Goal: Task Accomplishment & Management: Use online tool/utility

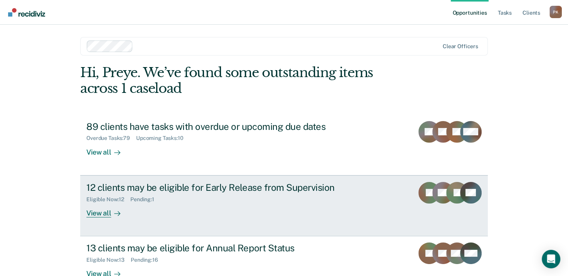
click at [115, 186] on div "12 clients may be eligible for Early Release from Supervision" at bounding box center [221, 187] width 271 height 11
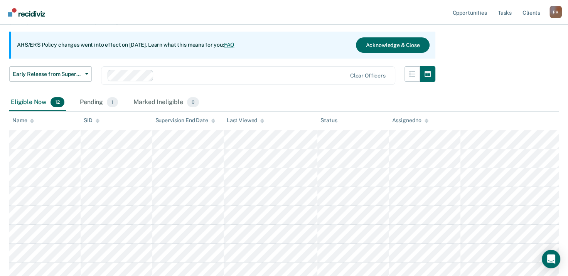
scroll to position [77, 0]
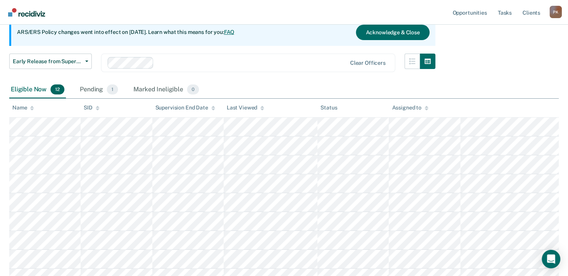
click at [98, 88] on div "Pending 1" at bounding box center [98, 89] width 41 height 17
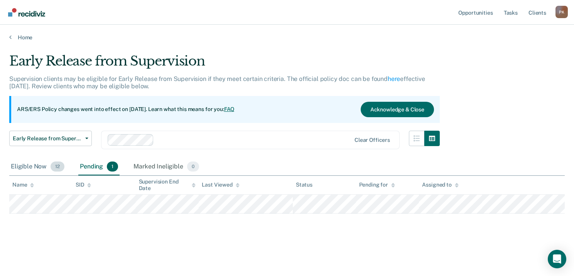
click at [32, 166] on div "Eligible Now 12" at bounding box center [37, 166] width 57 height 17
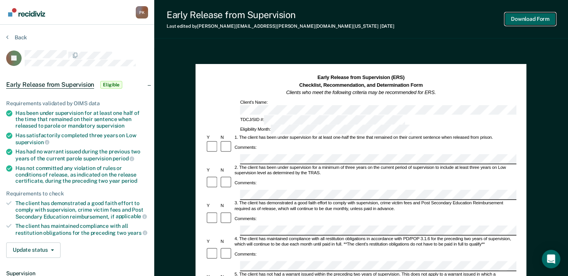
click at [529, 20] on button "Download Form" at bounding box center [530, 19] width 51 height 13
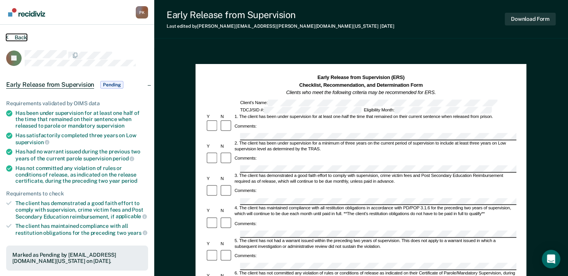
click at [9, 35] on button "Back" at bounding box center [16, 37] width 21 height 7
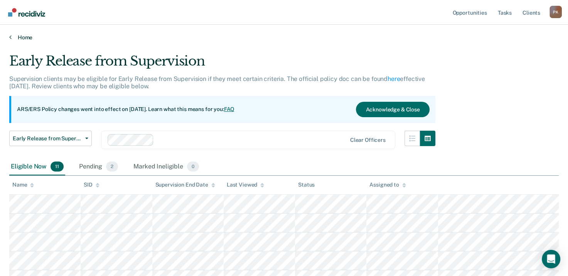
click at [18, 37] on link "Home" at bounding box center [283, 37] width 549 height 7
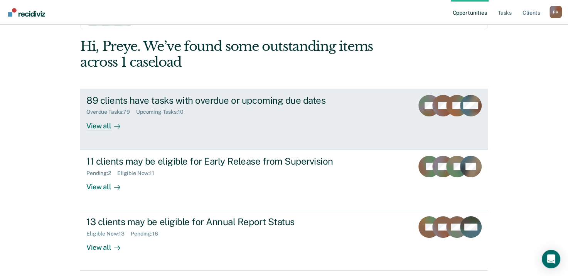
scroll to position [13, 0]
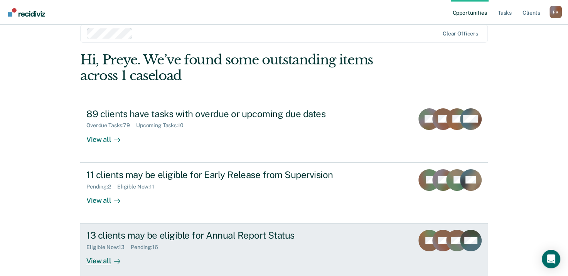
click at [101, 234] on div "13 clients may be eligible for Annual Report Status" at bounding box center [221, 235] width 271 height 11
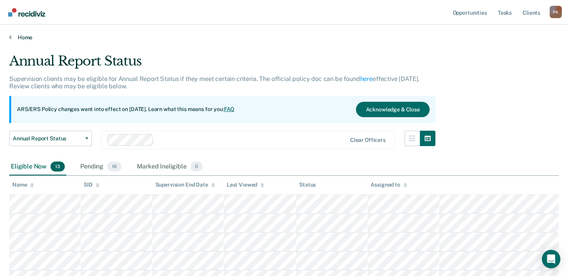
click at [13, 36] on link "Home" at bounding box center [283, 37] width 549 height 7
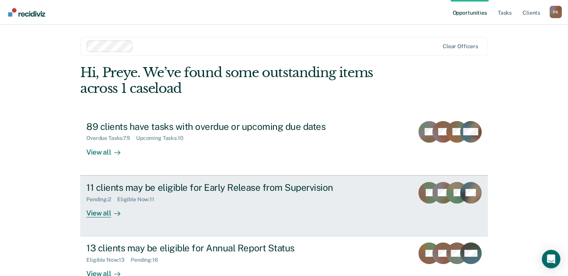
click at [107, 214] on div "View all" at bounding box center [107, 209] width 43 height 15
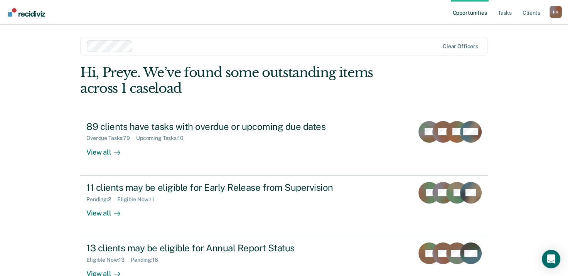
click at [107, 214] on div "Opportunities Tasks Client s Preye Kosu P K Profile How it works Log Out Clear …" at bounding box center [284, 164] width 568 height 328
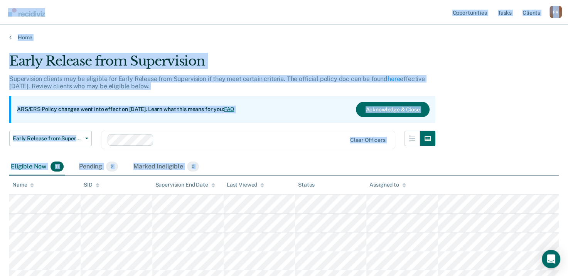
click at [520, 89] on div "Early Release from Supervision Supervision clients may be eligible for Early Re…" at bounding box center [283, 226] width 549 height 347
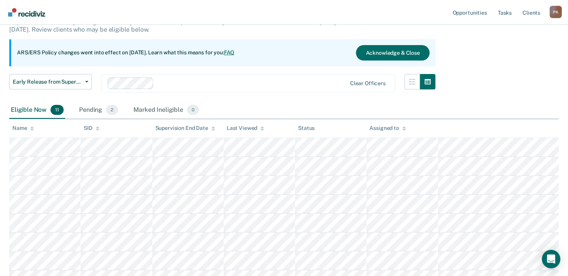
scroll to position [77, 0]
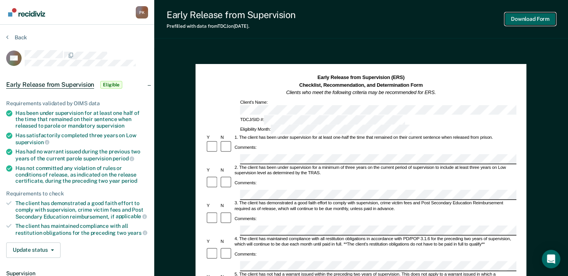
click at [529, 20] on button "Download Form" at bounding box center [530, 19] width 51 height 13
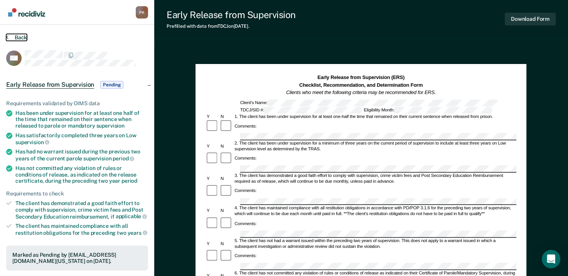
click at [9, 37] on button "Back" at bounding box center [16, 37] width 21 height 7
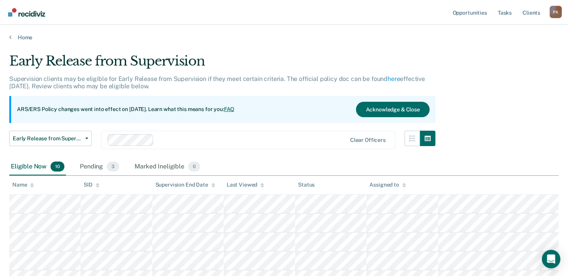
scroll to position [77, 0]
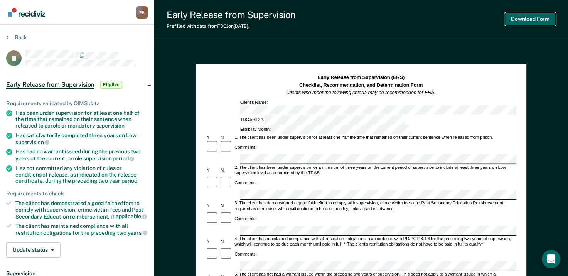
click at [534, 19] on button "Download Form" at bounding box center [530, 19] width 51 height 13
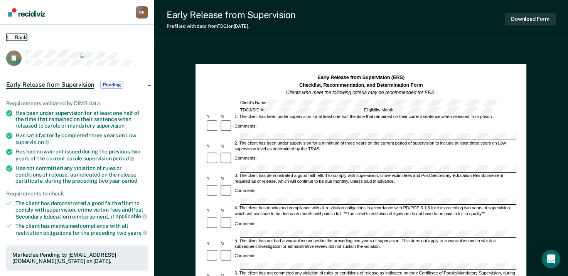
click at [10, 35] on button "Back" at bounding box center [16, 37] width 21 height 7
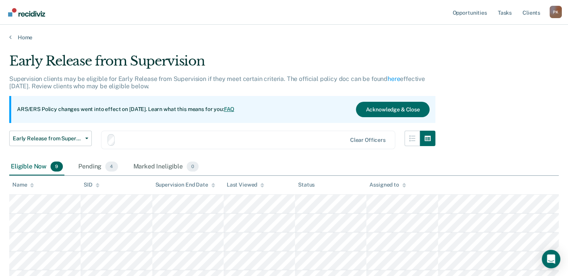
scroll to position [77, 0]
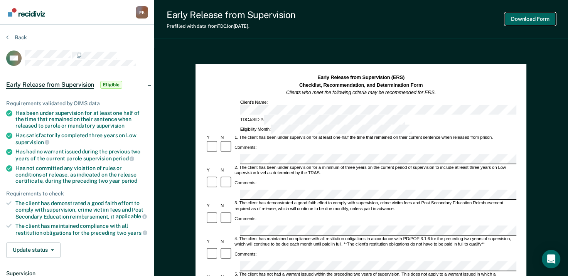
click at [534, 18] on button "Download Form" at bounding box center [530, 19] width 51 height 13
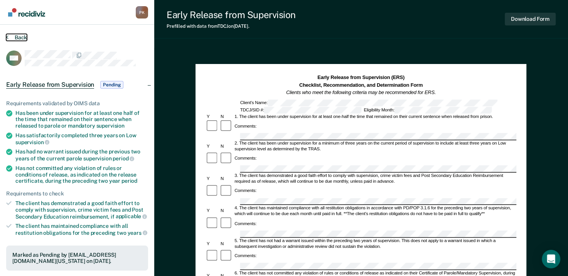
click at [8, 35] on button "Back" at bounding box center [16, 37] width 21 height 7
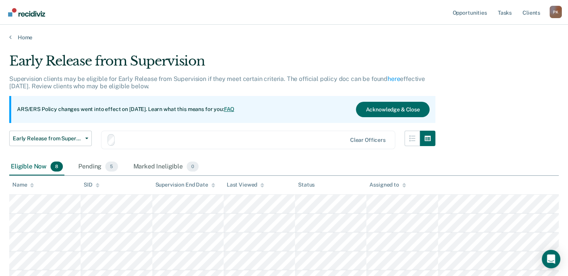
scroll to position [77, 0]
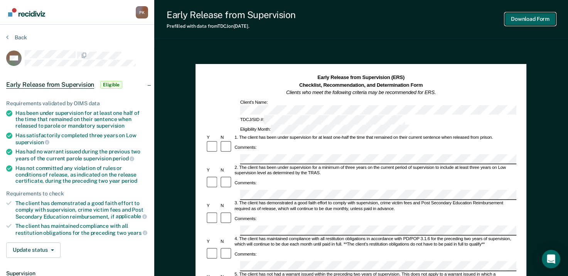
click at [540, 20] on button "Download Form" at bounding box center [530, 19] width 51 height 13
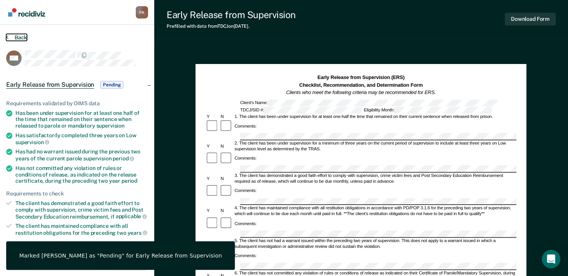
click at [10, 36] on button "Back" at bounding box center [16, 37] width 21 height 7
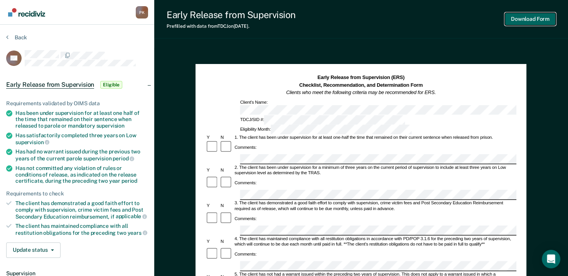
click at [535, 17] on button "Download Form" at bounding box center [530, 19] width 51 height 13
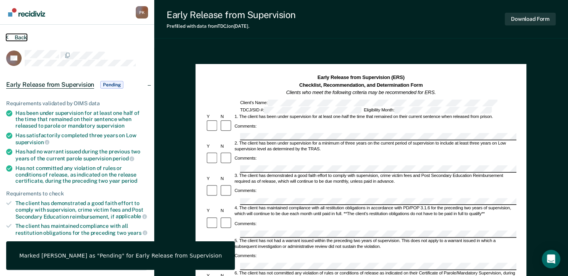
click at [13, 34] on button "Back" at bounding box center [16, 37] width 21 height 7
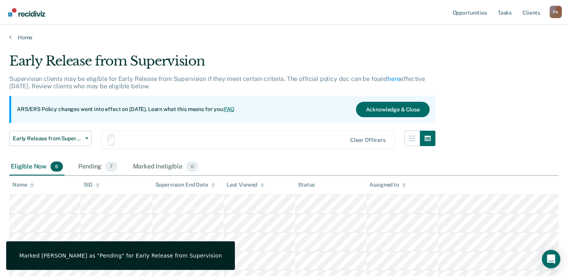
scroll to position [77, 0]
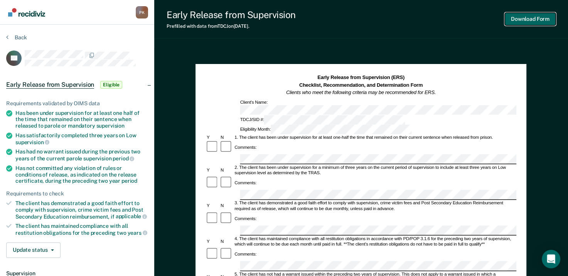
click at [532, 19] on button "Download Form" at bounding box center [530, 19] width 51 height 13
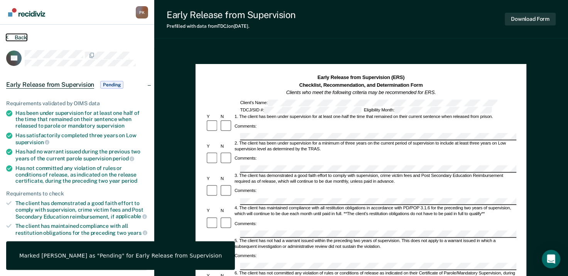
click at [6, 34] on icon at bounding box center [7, 37] width 2 height 6
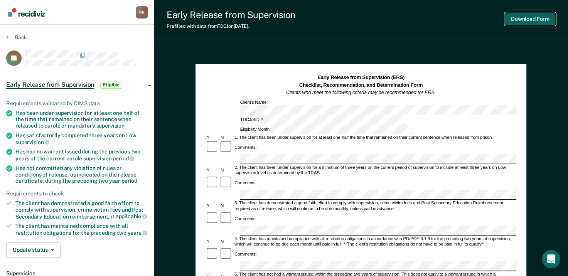
click at [541, 17] on button "Download Form" at bounding box center [530, 19] width 51 height 13
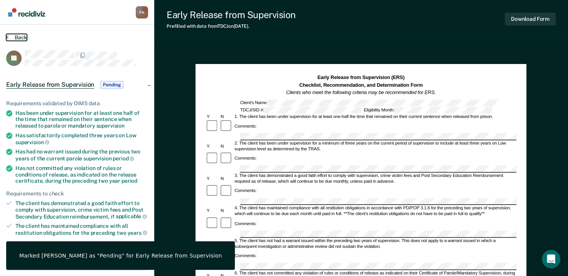
click at [8, 35] on button "Back" at bounding box center [16, 37] width 21 height 7
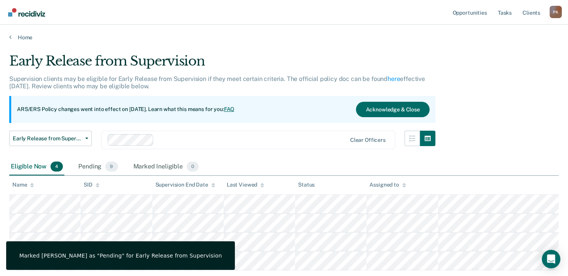
scroll to position [49, 0]
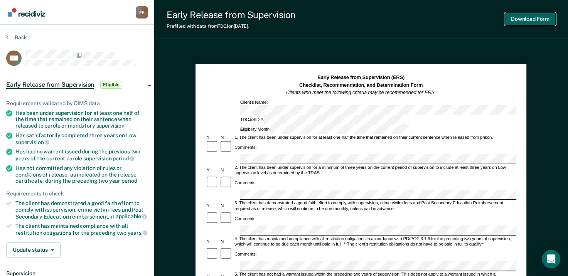
click at [522, 17] on button "Download Form" at bounding box center [530, 19] width 51 height 13
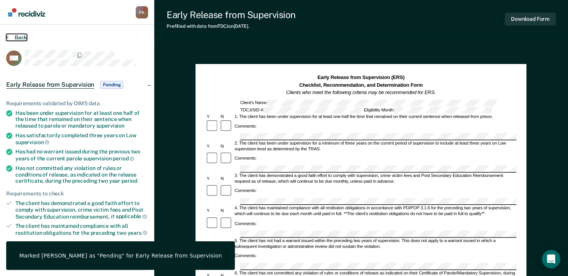
click at [13, 36] on button "Back" at bounding box center [16, 37] width 21 height 7
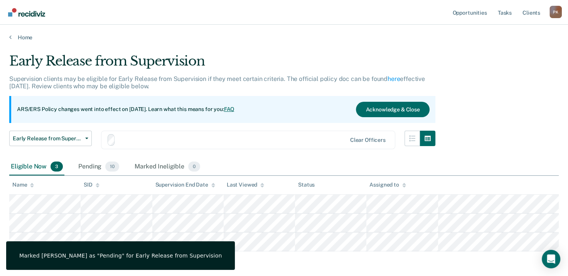
scroll to position [30, 0]
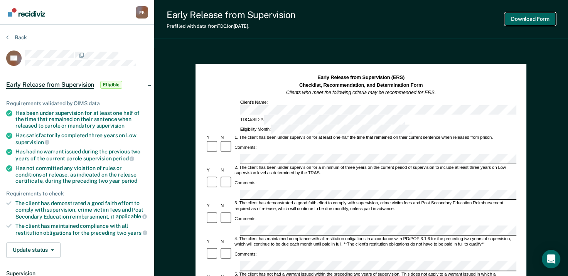
click at [534, 18] on button "Download Form" at bounding box center [530, 19] width 51 height 13
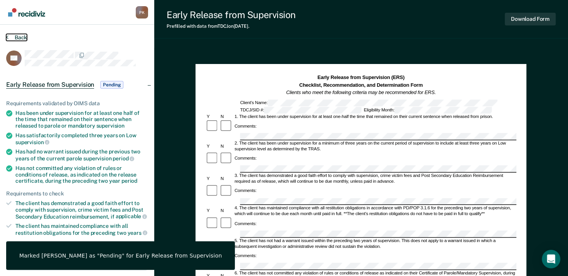
click at [8, 35] on icon at bounding box center [7, 37] width 2 height 6
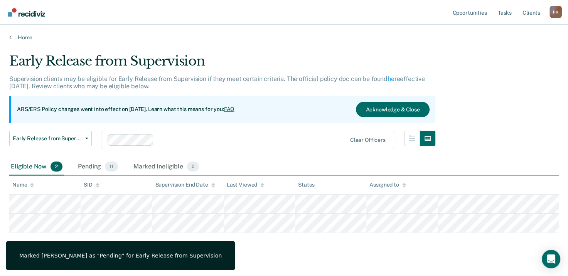
scroll to position [11, 0]
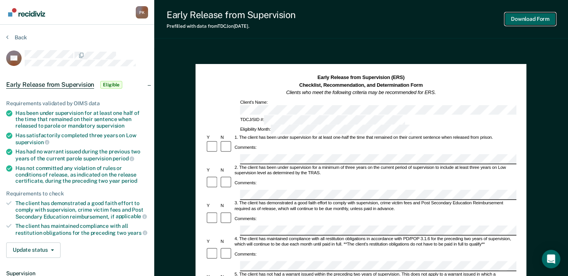
click at [529, 20] on button "Download Form" at bounding box center [530, 19] width 51 height 13
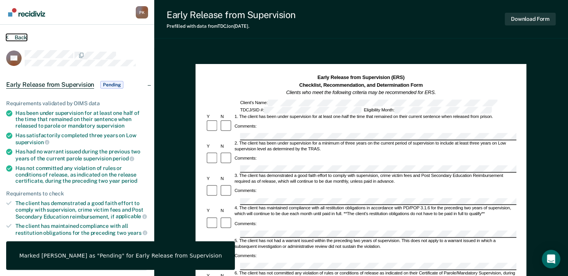
click at [9, 37] on button "Back" at bounding box center [16, 37] width 21 height 7
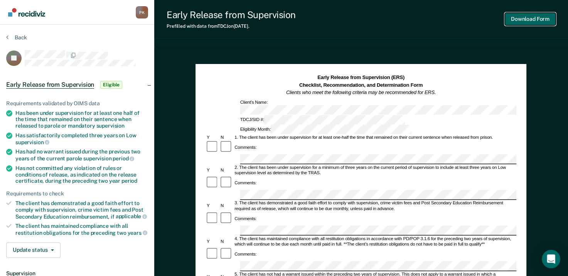
click at [537, 20] on button "Download Form" at bounding box center [530, 19] width 51 height 13
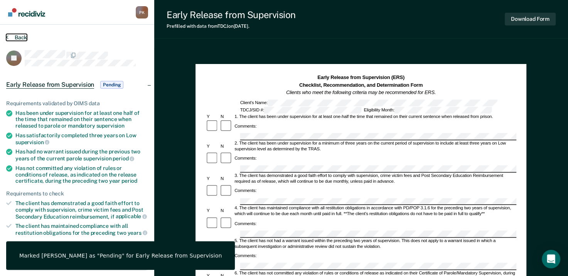
click at [7, 36] on icon at bounding box center [7, 37] width 2 height 6
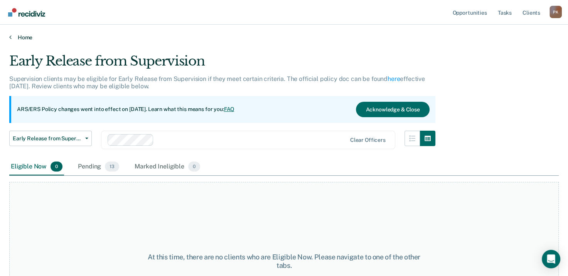
click at [10, 35] on icon at bounding box center [10, 37] width 2 height 6
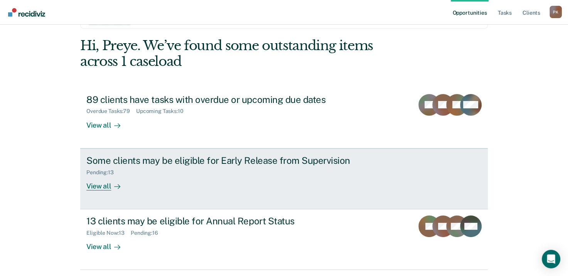
scroll to position [39, 0]
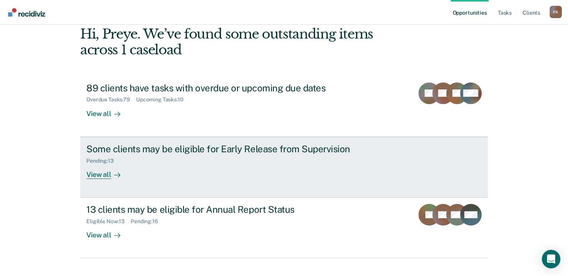
click at [103, 174] on div "View all" at bounding box center [107, 171] width 43 height 15
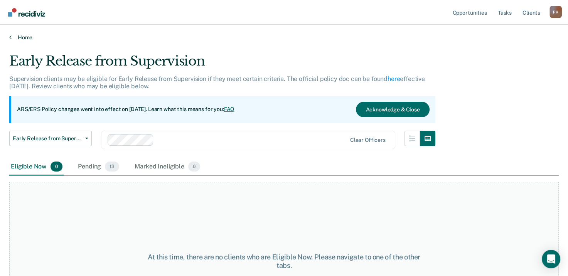
click at [12, 36] on link "Home" at bounding box center [283, 37] width 549 height 7
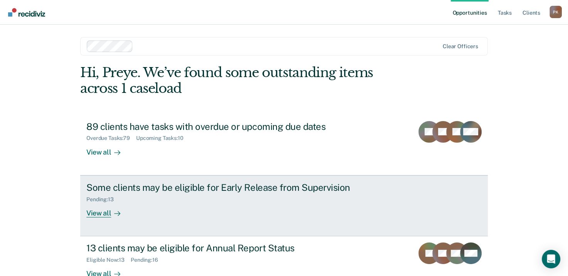
scroll to position [39, 0]
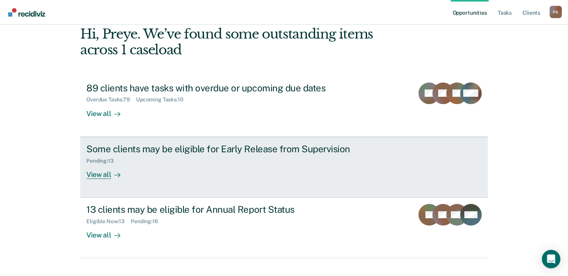
click at [97, 174] on div "View all" at bounding box center [107, 171] width 43 height 15
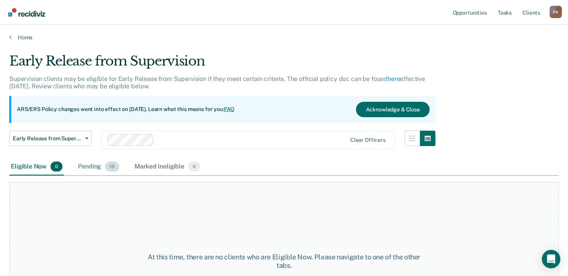
click at [94, 165] on div "Pending 13" at bounding box center [98, 166] width 44 height 17
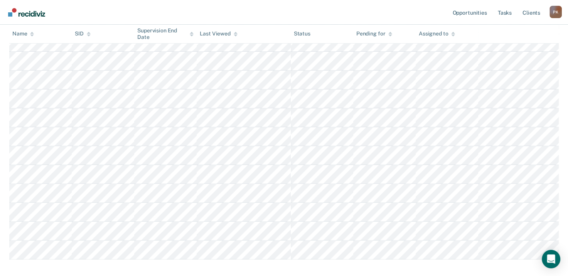
scroll to position [103, 0]
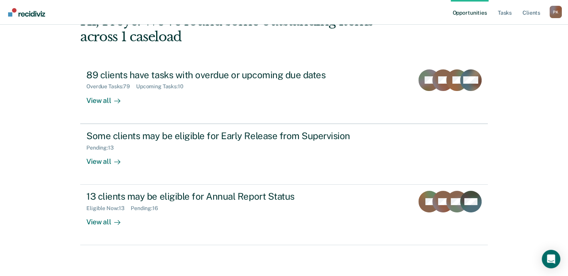
scroll to position [39, 0]
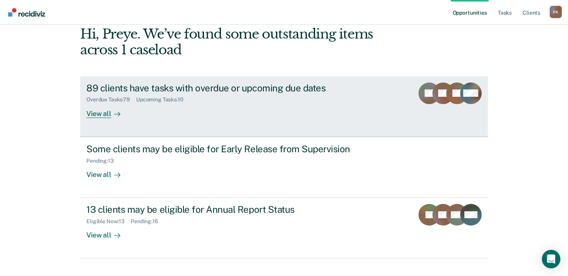
click at [104, 116] on div "View all" at bounding box center [107, 110] width 43 height 15
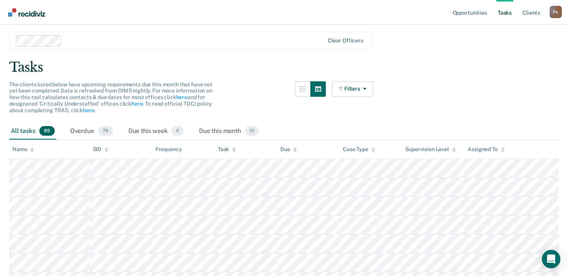
scroll to position [39, 0]
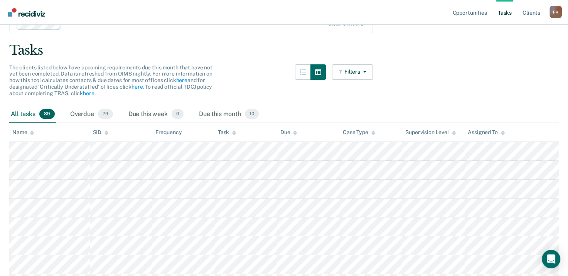
drag, startPoint x: 104, startPoint y: 116, endPoint x: 446, endPoint y: 37, distance: 351.7
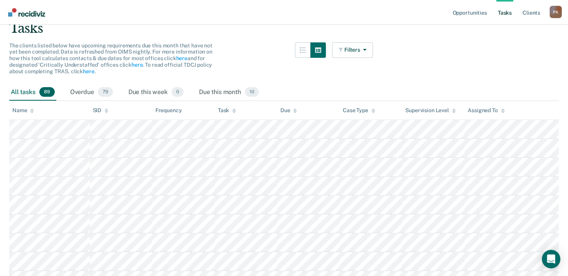
scroll to position [0, 0]
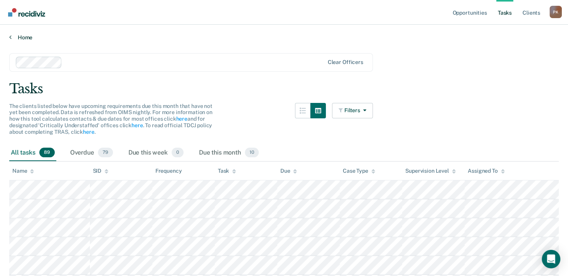
click at [12, 34] on link "Home" at bounding box center [283, 37] width 549 height 7
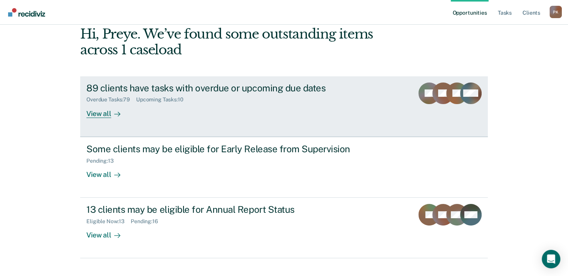
scroll to position [51, 0]
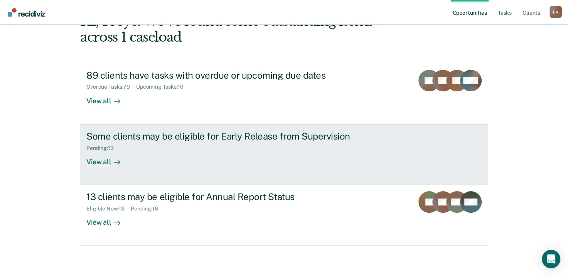
click at [106, 162] on div "View all" at bounding box center [107, 158] width 43 height 15
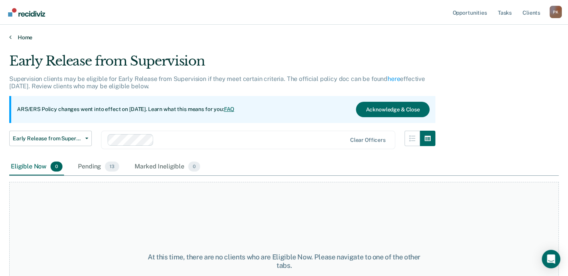
click at [13, 36] on link "Home" at bounding box center [283, 37] width 549 height 7
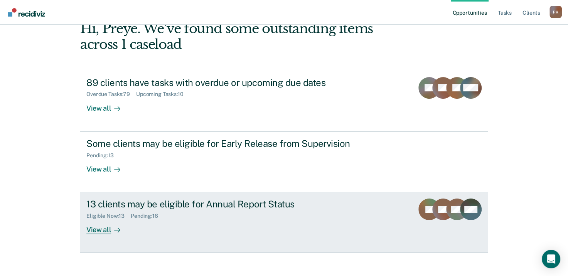
scroll to position [51, 0]
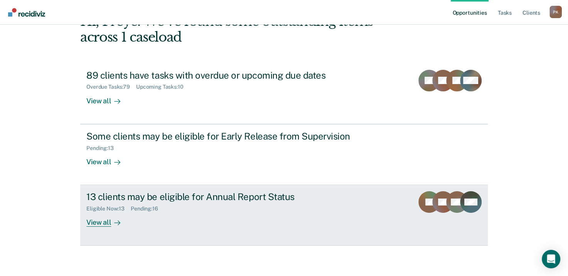
click at [115, 223] on icon at bounding box center [118, 223] width 6 height 0
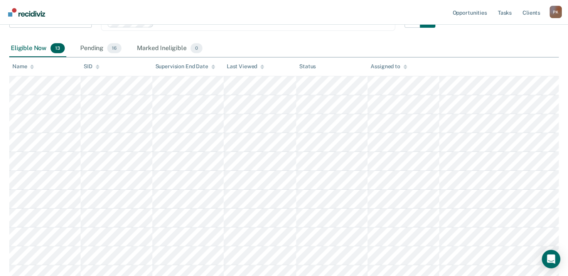
scroll to position [65, 0]
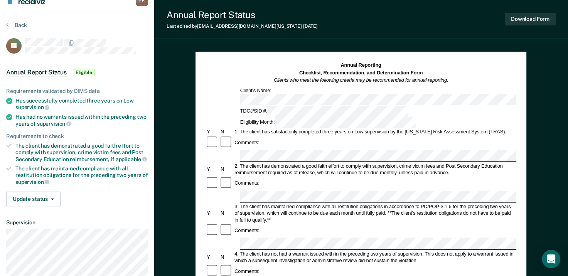
scroll to position [9, 0]
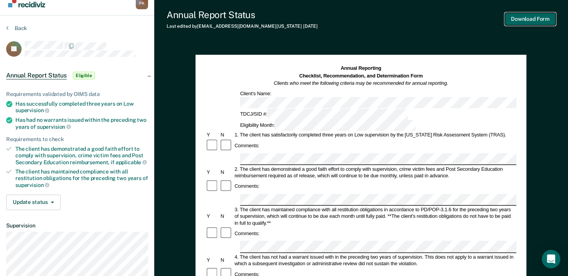
click at [531, 18] on button "Download Form" at bounding box center [530, 19] width 51 height 13
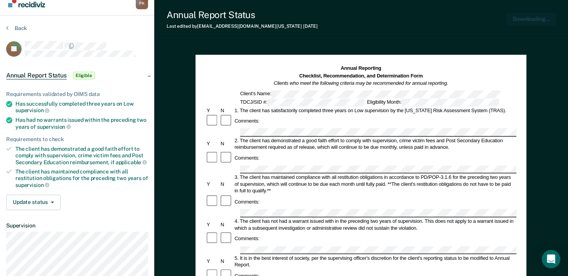
scroll to position [0, 0]
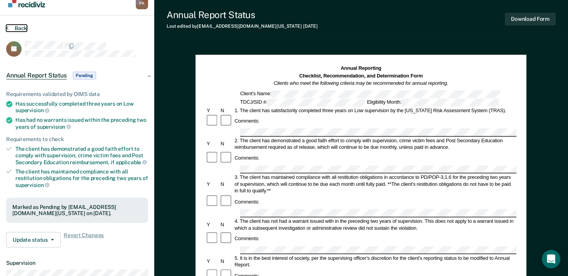
click at [6, 27] on icon at bounding box center [7, 28] width 2 height 6
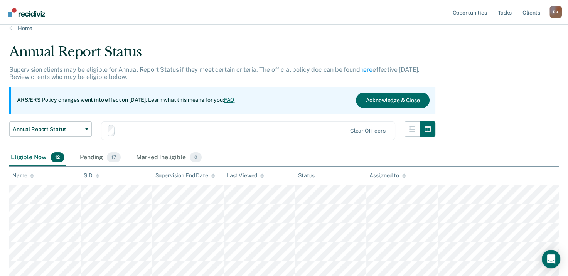
scroll to position [65, 0]
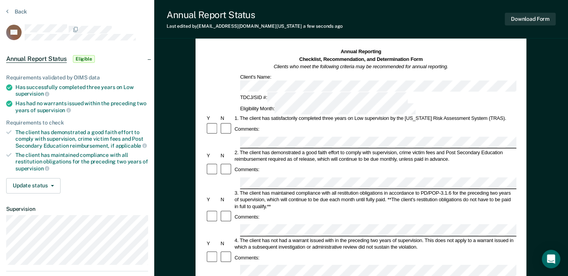
scroll to position [39, 0]
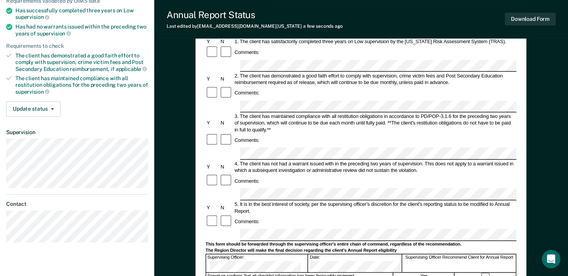
scroll to position [116, 0]
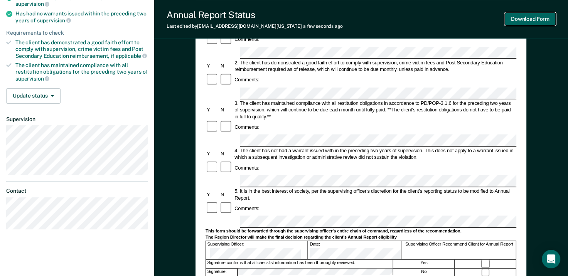
click at [542, 17] on button "Download Form" at bounding box center [530, 19] width 51 height 13
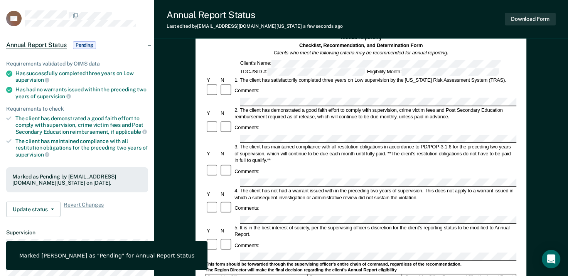
scroll to position [39, 0]
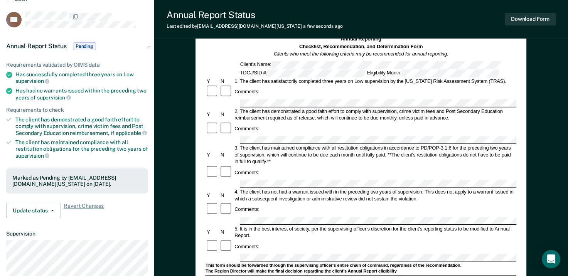
click at [337, 19] on div "Annual Report Status Last edited by [PERSON_NAME][EMAIL_ADDRESS][DOMAIN_NAME][U…" at bounding box center [361, 19] width 414 height 39
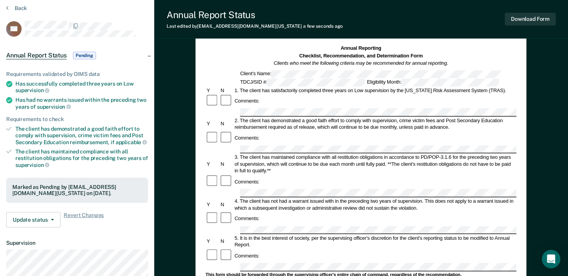
scroll to position [0, 0]
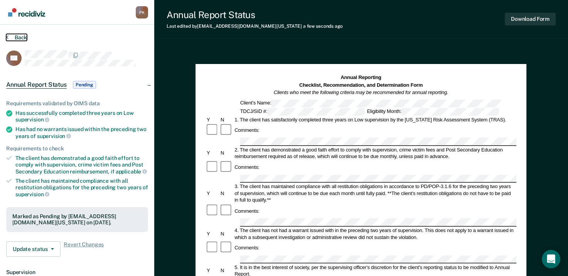
click at [10, 35] on button "Back" at bounding box center [16, 37] width 21 height 7
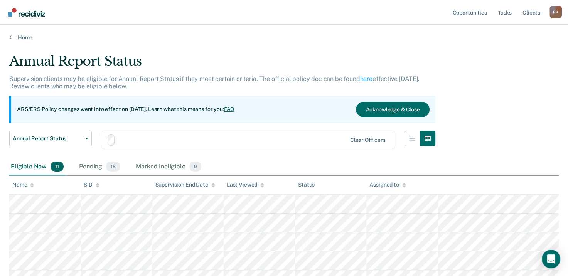
scroll to position [65, 0]
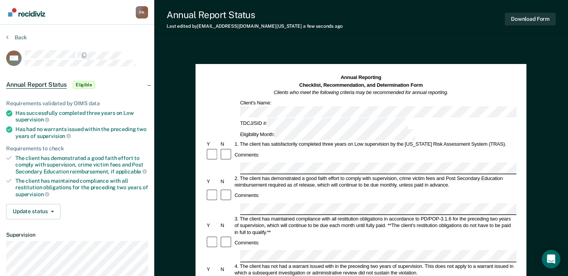
click at [267, 189] on div "Comments:" at bounding box center [361, 196] width 311 height 14
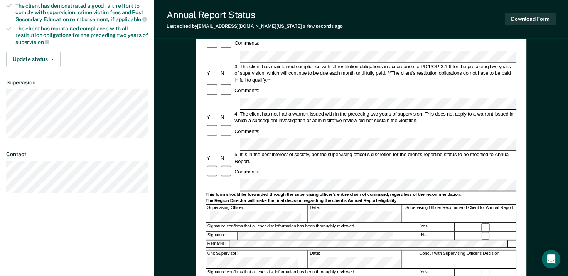
scroll to position [154, 0]
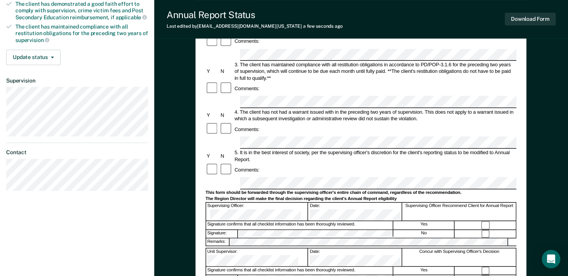
click at [315, 163] on div "Comments:" at bounding box center [361, 170] width 311 height 14
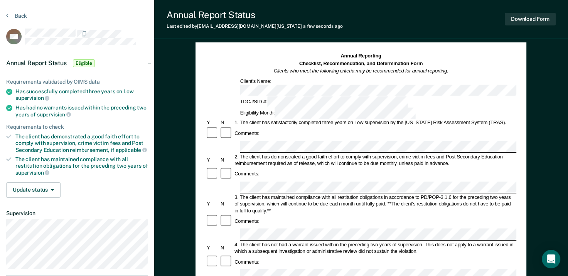
scroll to position [0, 0]
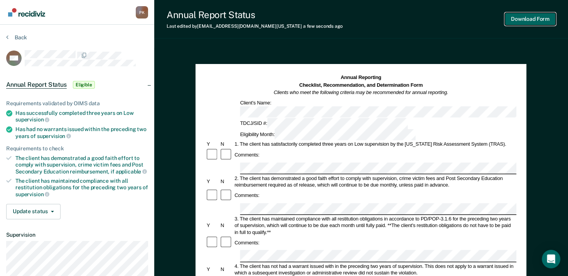
click at [534, 18] on button "Download Form" at bounding box center [530, 19] width 51 height 13
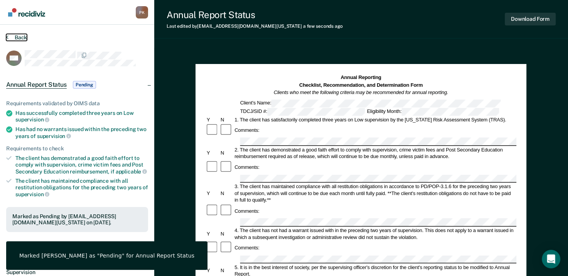
click at [8, 36] on icon at bounding box center [7, 37] width 2 height 6
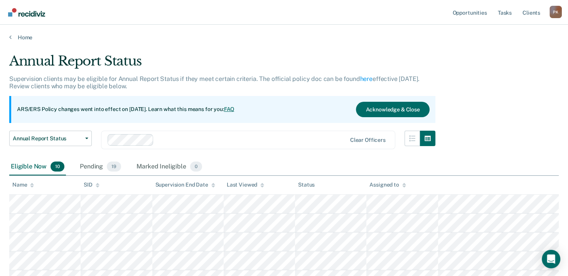
scroll to position [65, 0]
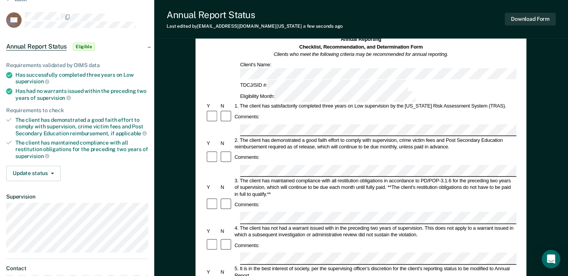
scroll to position [39, 0]
click at [265, 197] on div "Comments:" at bounding box center [361, 204] width 311 height 14
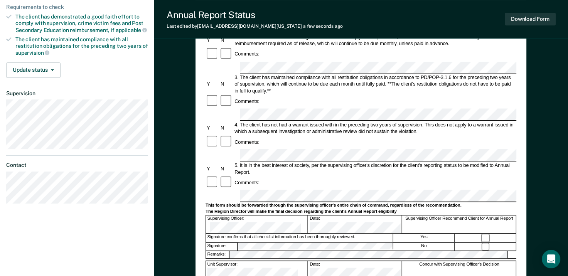
scroll to position [193, 0]
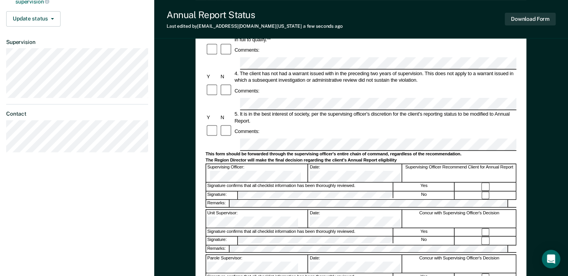
click at [276, 273] on div "Signature confirms that all checklist information has been thoroughly reviewed." at bounding box center [299, 277] width 187 height 8
click at [533, 22] on button "Download Form" at bounding box center [530, 19] width 51 height 13
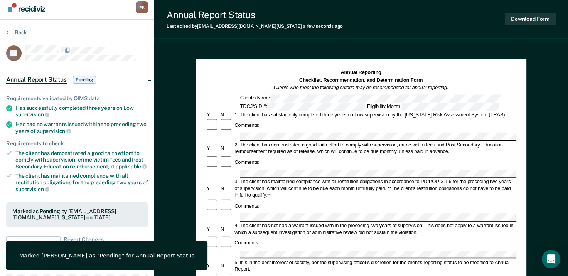
scroll to position [0, 0]
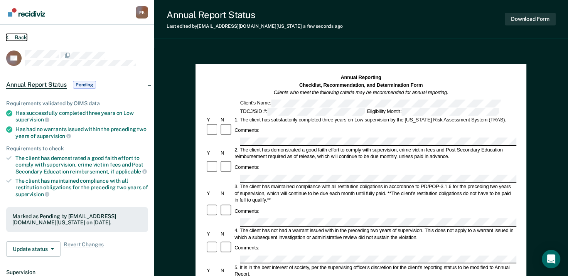
click at [10, 35] on button "Back" at bounding box center [16, 37] width 21 height 7
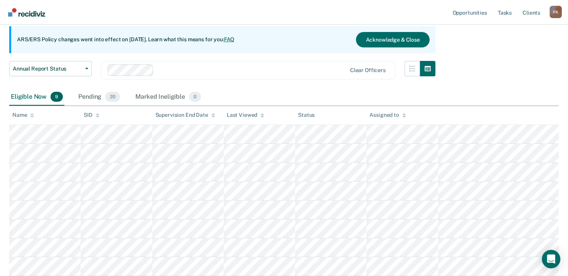
scroll to position [66, 0]
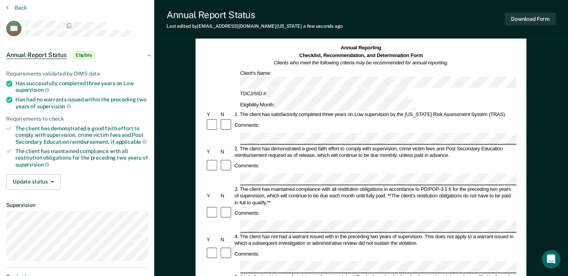
scroll to position [39, 0]
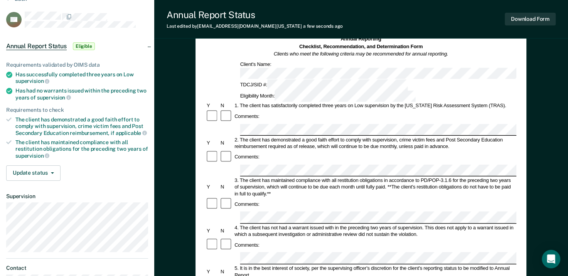
click at [537, 19] on button "Download Form" at bounding box center [530, 19] width 51 height 13
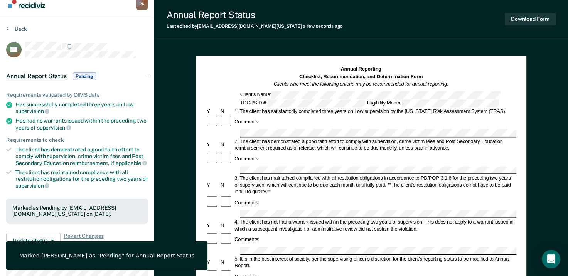
scroll to position [0, 0]
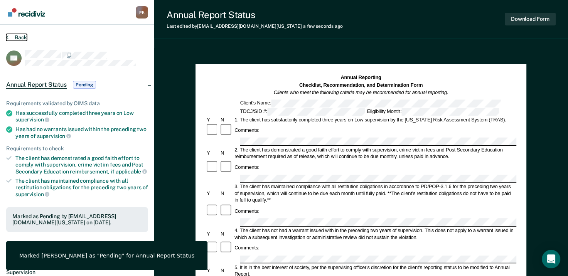
click at [8, 37] on icon at bounding box center [7, 37] width 2 height 6
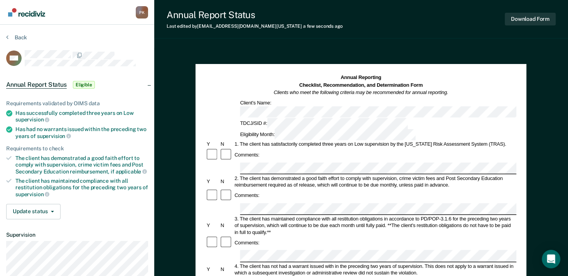
click at [204, 263] on div "Annual Reporting Checklist, Recommendation, and Determination Form Clients who …" at bounding box center [360, 279] width 331 height 431
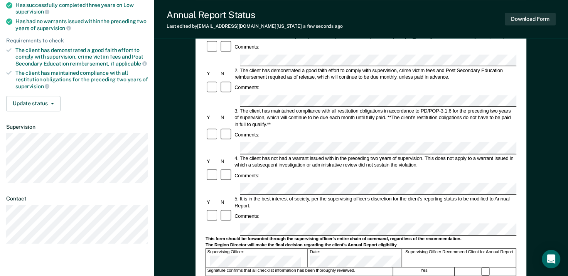
scroll to position [116, 0]
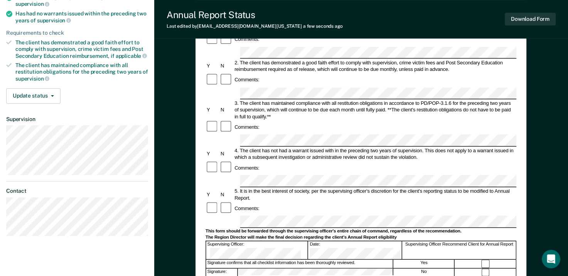
click at [280, 161] on div "Comments:" at bounding box center [361, 168] width 311 height 14
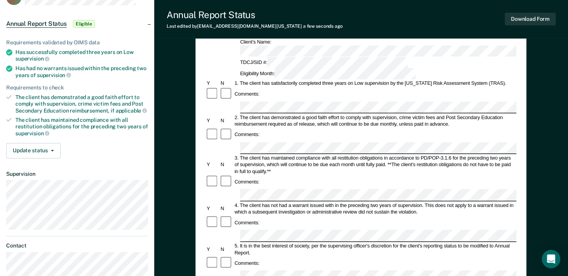
scroll to position [0, 0]
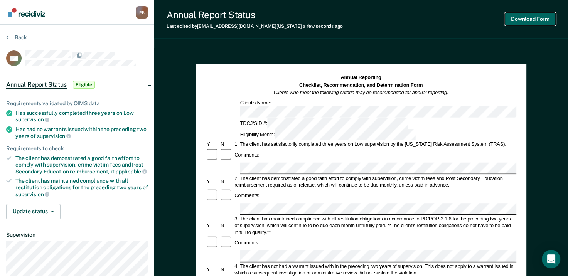
click at [532, 19] on button "Download Form" at bounding box center [530, 19] width 51 height 13
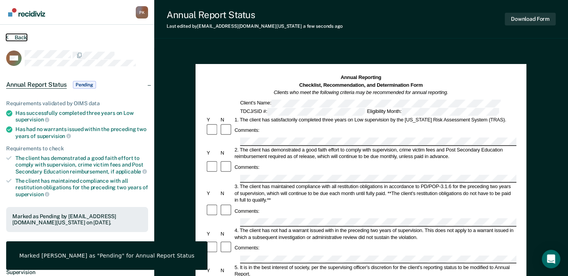
click at [19, 34] on button "Back" at bounding box center [16, 37] width 21 height 7
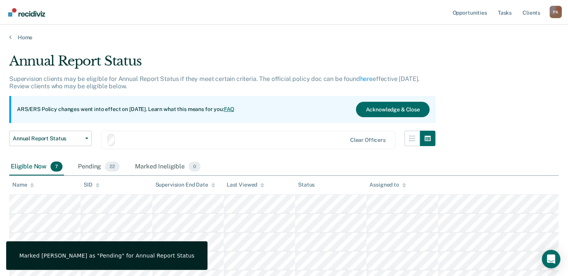
scroll to position [66, 0]
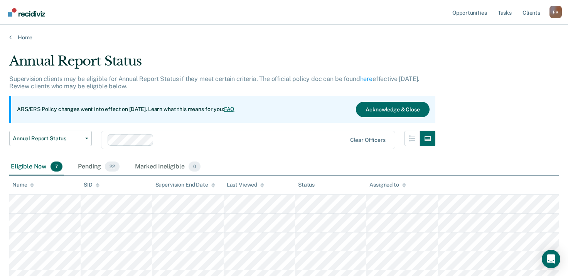
scroll to position [66, 0]
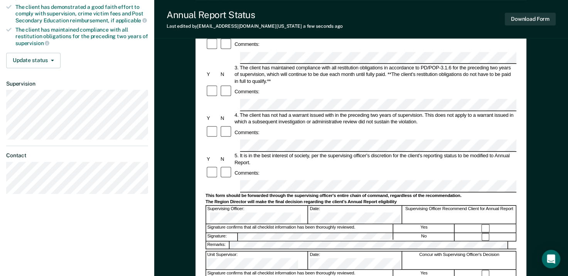
scroll to position [154, 0]
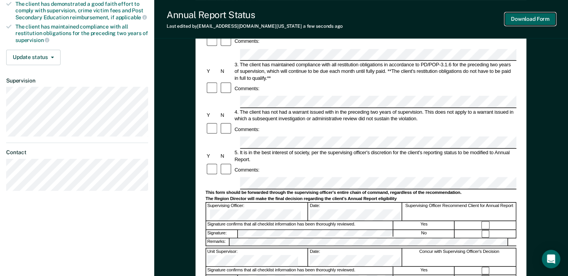
click at [536, 21] on button "Download Form" at bounding box center [530, 19] width 51 height 13
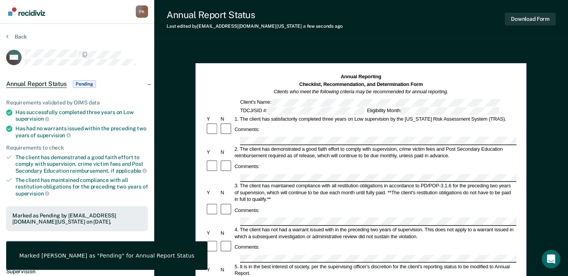
scroll to position [0, 0]
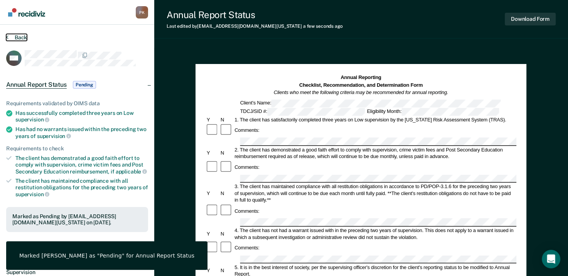
click at [8, 36] on button "Back" at bounding box center [16, 37] width 21 height 7
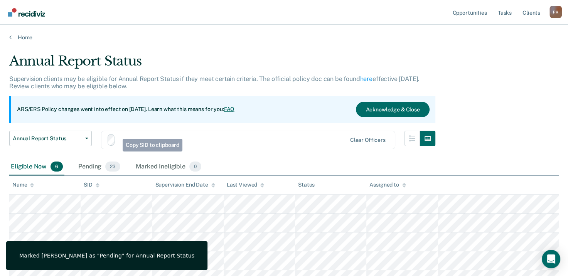
scroll to position [66, 0]
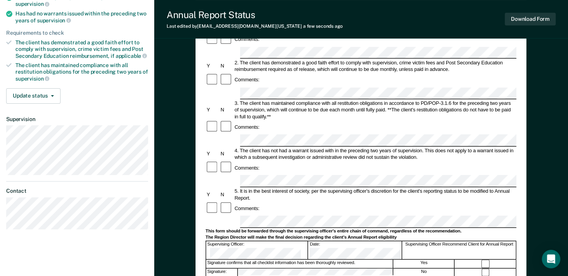
scroll to position [154, 0]
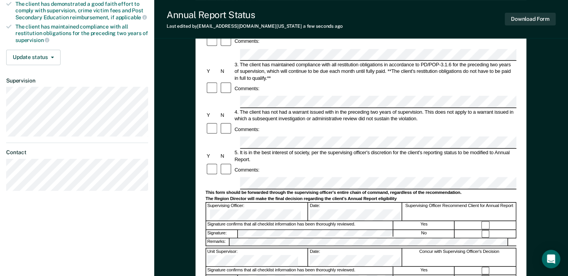
click at [461, 163] on div "Comments:" at bounding box center [361, 170] width 311 height 14
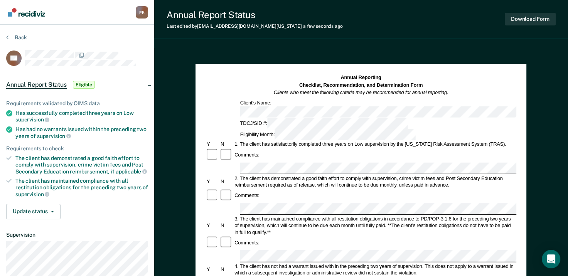
scroll to position [39, 0]
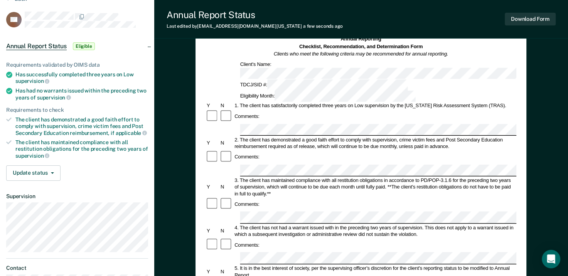
click at [405, 224] on div "4. The client has not had a warrant issued with in the preceding two years of s…" at bounding box center [375, 230] width 283 height 13
click at [364, 109] on div "Comments:" at bounding box center [361, 116] width 311 height 14
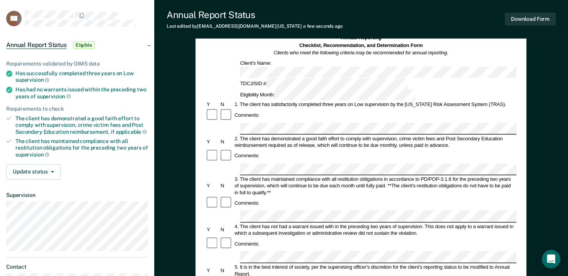
scroll to position [0, 0]
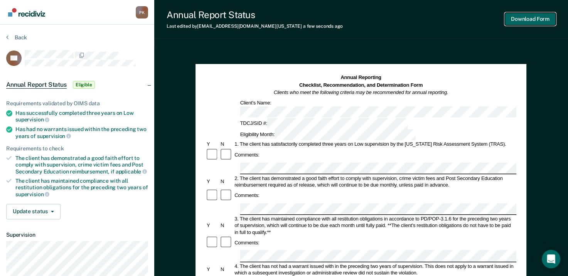
click at [544, 18] on button "Download Form" at bounding box center [530, 19] width 51 height 13
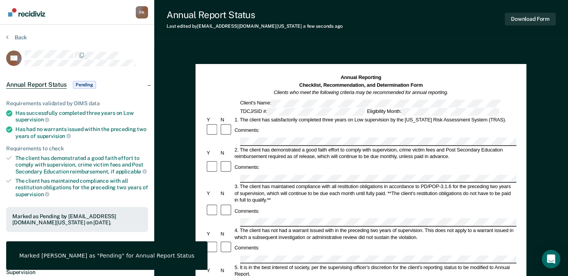
click at [12, 32] on section "Back DC Annual Report Status Pending Requirements validated by OIMS data Has su…" at bounding box center [77, 212] width 154 height 374
click at [11, 37] on button "Back" at bounding box center [16, 37] width 21 height 7
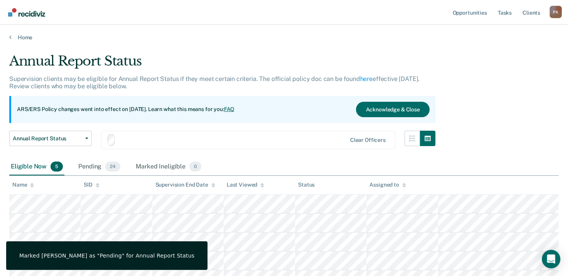
scroll to position [66, 0]
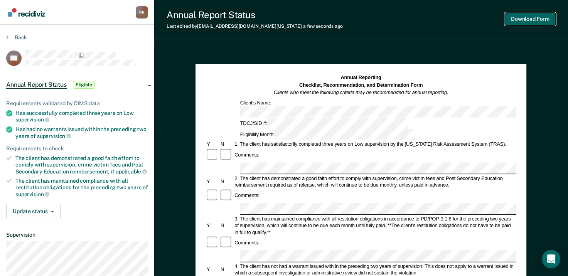
click at [531, 23] on button "Download Form" at bounding box center [530, 19] width 51 height 13
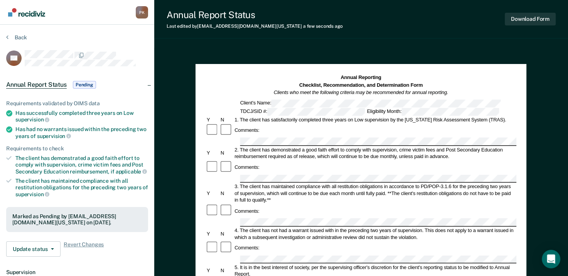
click at [5, 35] on section "Back KB Annual Report Status Pending Requirements validated by OIMS data Has su…" at bounding box center [77, 212] width 154 height 374
click at [7, 35] on icon at bounding box center [7, 37] width 2 height 6
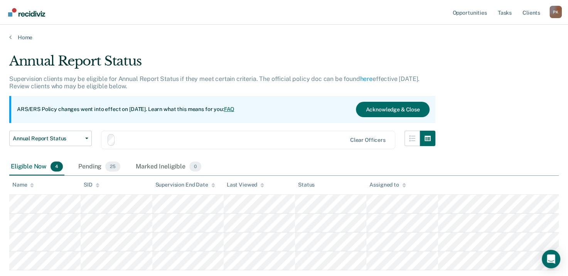
scroll to position [49, 0]
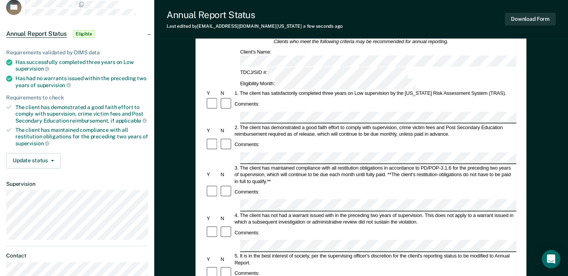
scroll to position [39, 0]
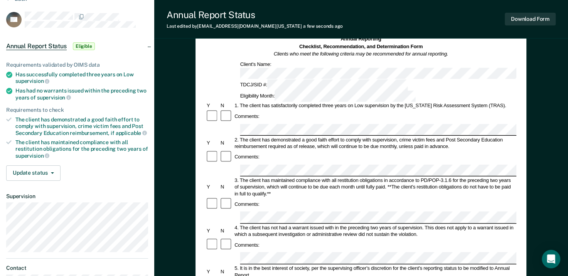
drag, startPoint x: 251, startPoint y: 268, endPoint x: 189, endPoint y: 260, distance: 63.0
click at [189, 260] on div "Annual Reporting Checklist, Recommendation, and Determination Form Clients who …" at bounding box center [361, 262] width 414 height 507
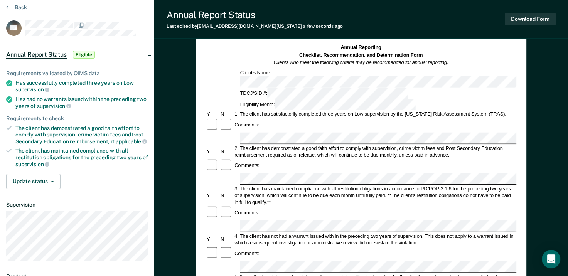
scroll to position [0, 0]
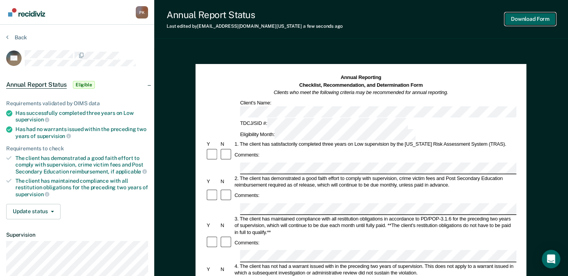
click at [534, 19] on button "Download Form" at bounding box center [530, 19] width 51 height 13
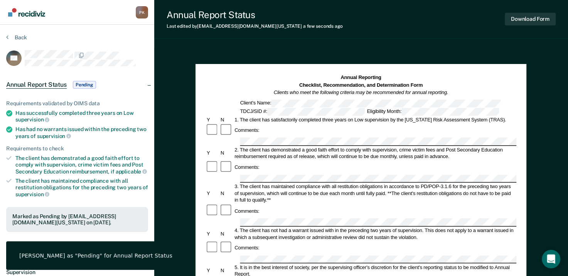
click at [5, 35] on section "Back EH Annual Report Status Pending Requirements validated by OIMS data Has su…" at bounding box center [77, 215] width 154 height 380
click at [6, 36] on section "Back EH Annual Report Status Pending Requirements validated by OIMS data Has su…" at bounding box center [77, 215] width 154 height 380
click at [9, 37] on button "Back" at bounding box center [16, 37] width 21 height 7
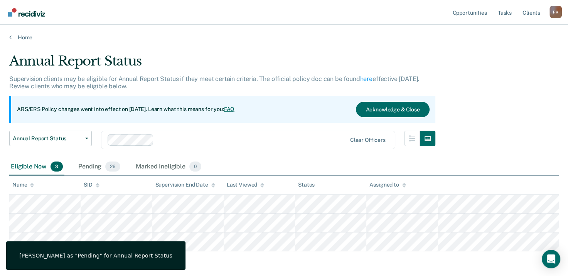
scroll to position [30, 0]
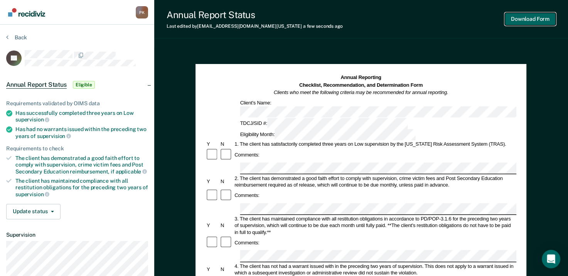
click at [535, 23] on button "Download Form" at bounding box center [530, 19] width 51 height 13
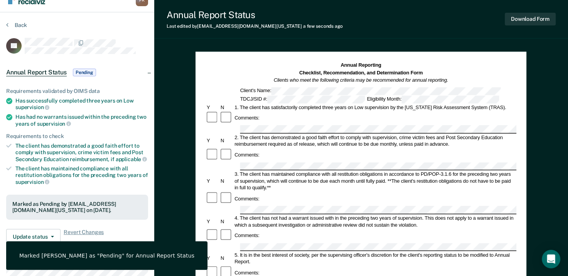
scroll to position [9, 0]
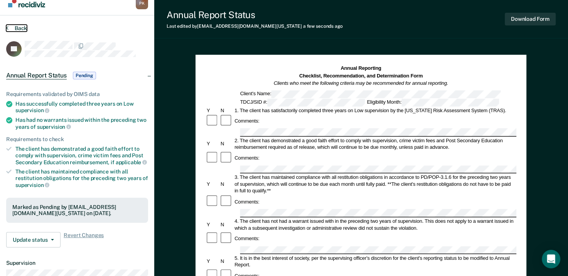
click at [7, 25] on icon at bounding box center [7, 28] width 2 height 6
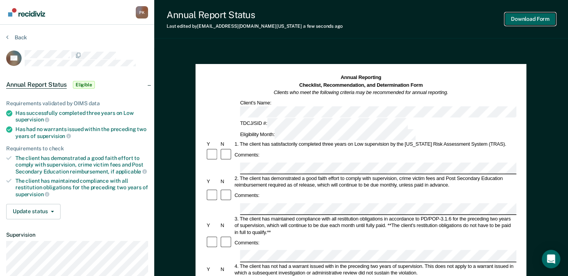
click at [520, 20] on button "Download Form" at bounding box center [530, 19] width 51 height 13
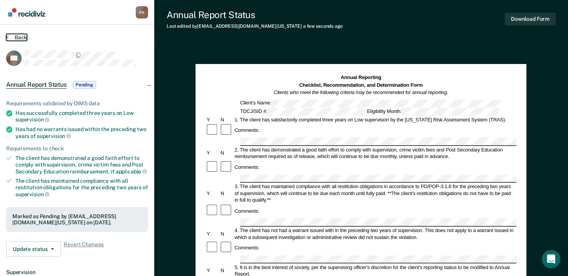
click at [11, 34] on button "Back" at bounding box center [16, 37] width 21 height 7
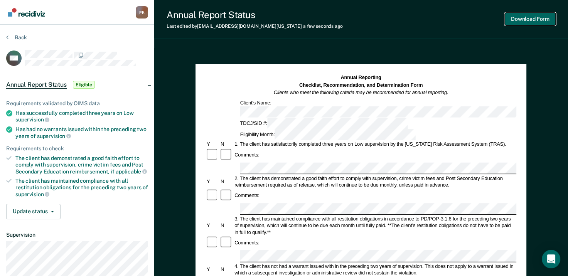
click at [531, 22] on button "Download Form" at bounding box center [530, 19] width 51 height 13
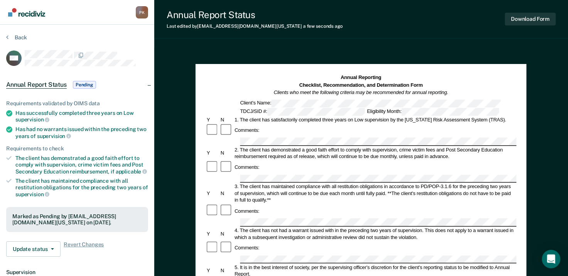
click at [8, 34] on section "Back MA Annual Report Status Pending Requirements validated by OIMS data Has su…" at bounding box center [77, 212] width 154 height 374
click at [8, 32] on section "Back MA Annual Report Status Pending Requirements validated by OIMS data Has su…" at bounding box center [77, 212] width 154 height 374
click at [10, 38] on button "Back" at bounding box center [16, 37] width 21 height 7
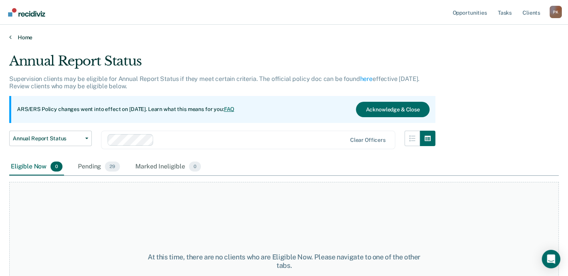
click at [11, 35] on icon at bounding box center [10, 37] width 2 height 6
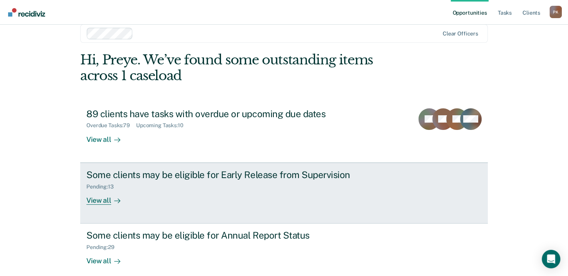
scroll to position [51, 0]
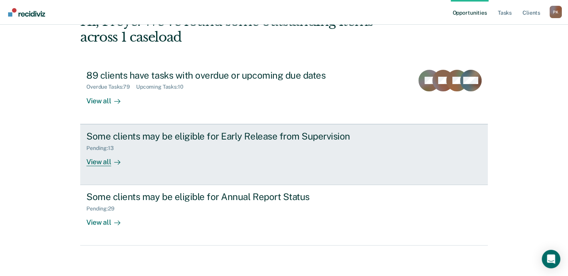
click at [106, 161] on div "View all" at bounding box center [107, 158] width 43 height 15
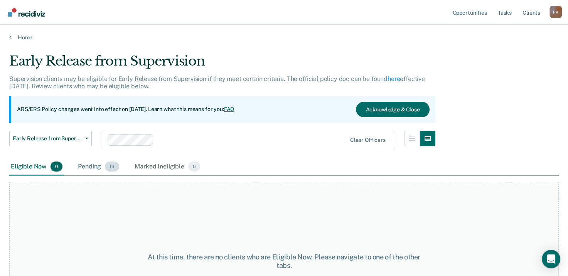
click at [110, 169] on span "13" at bounding box center [112, 167] width 14 height 10
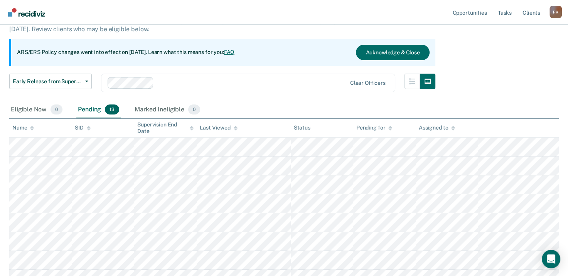
scroll to position [77, 0]
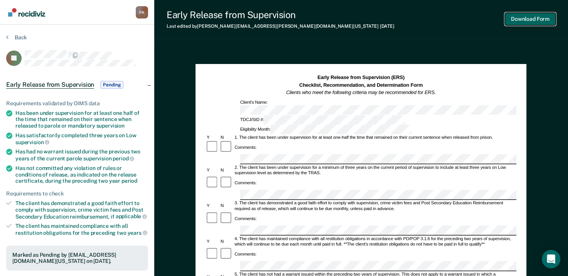
click at [532, 20] on button "Download Form" at bounding box center [530, 19] width 51 height 13
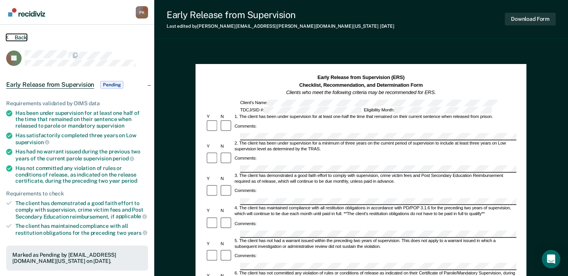
click at [10, 35] on button "Back" at bounding box center [16, 37] width 21 height 7
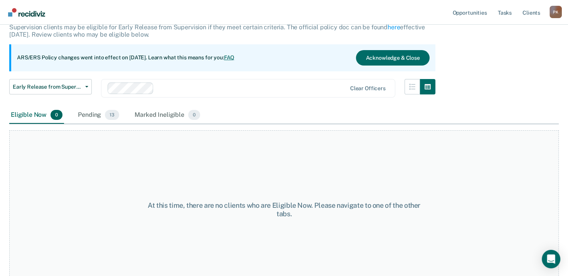
scroll to position [64, 0]
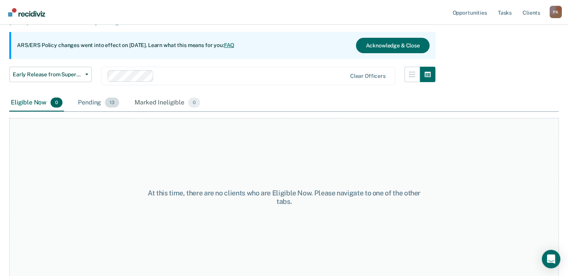
click at [97, 102] on div "Pending 13" at bounding box center [98, 102] width 44 height 17
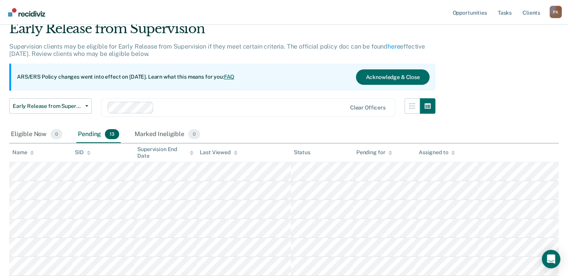
scroll to position [26, 0]
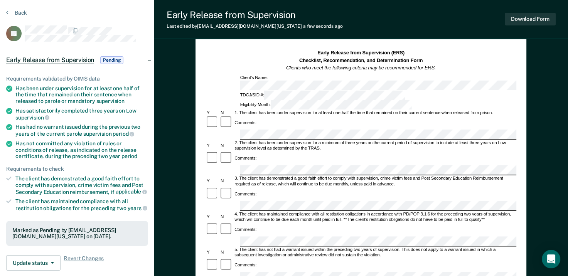
scroll to position [39, 0]
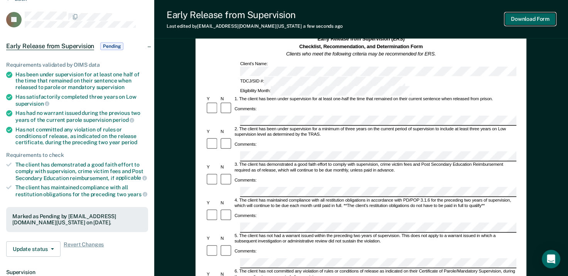
click at [530, 20] on button "Download Form" at bounding box center [530, 19] width 51 height 13
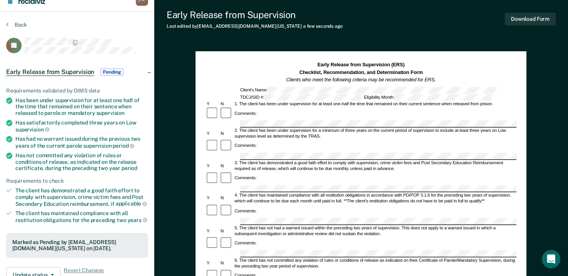
scroll to position [0, 0]
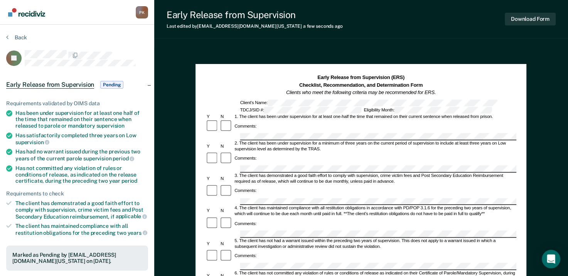
click at [10, 32] on section "Back LJ Early Release from Supervision Pending Requirements validated by OIMS d…" at bounding box center [77, 231] width 154 height 412
click at [6, 36] on section "Back LJ Early Release from Supervision Pending Requirements validated by OIMS d…" at bounding box center [77, 231] width 154 height 412
click at [9, 36] on button "Back" at bounding box center [16, 37] width 21 height 7
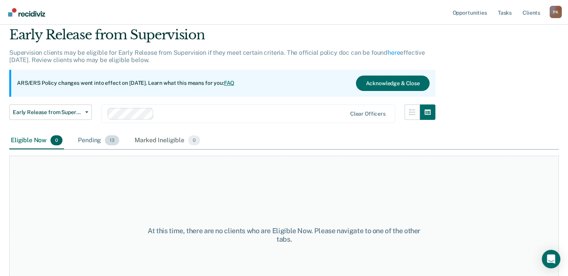
click at [105, 140] on span "13" at bounding box center [112, 140] width 14 height 10
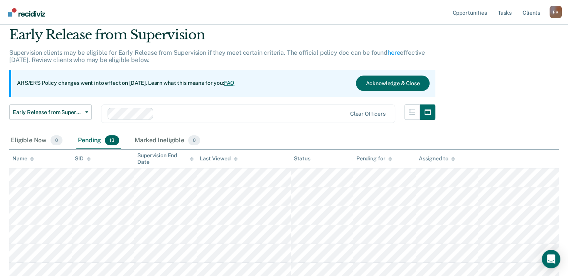
scroll to position [0, 0]
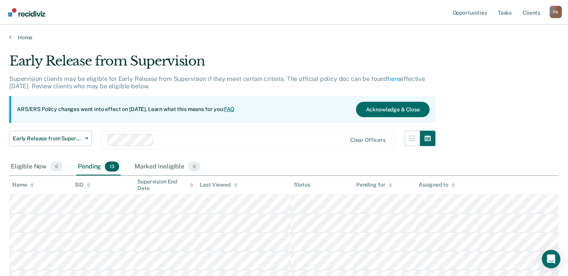
click at [7, 37] on div "Home" at bounding box center [284, 33] width 568 height 16
click at [13, 37] on link "Home" at bounding box center [283, 37] width 549 height 7
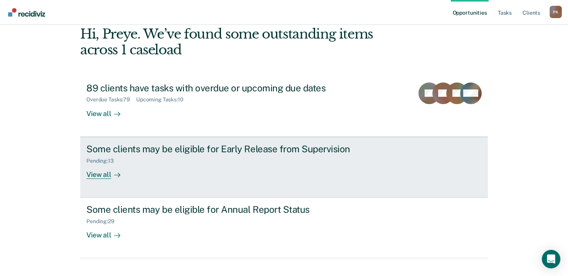
scroll to position [51, 0]
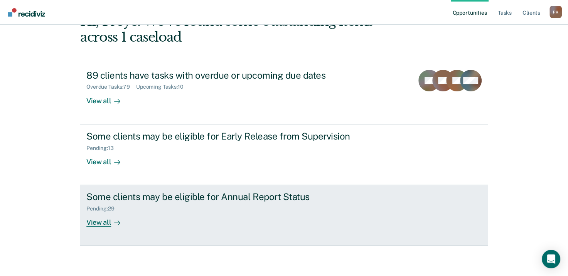
click at [111, 222] on div at bounding box center [115, 222] width 9 height 9
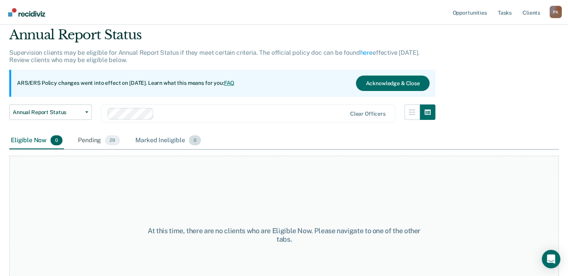
scroll to position [39, 0]
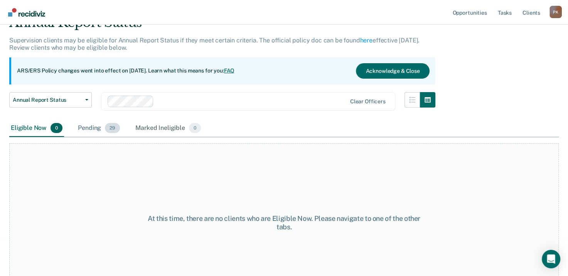
click at [102, 129] on div "Pending 29" at bounding box center [98, 128] width 45 height 17
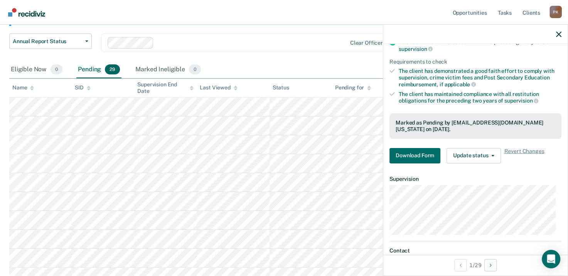
scroll to position [116, 0]
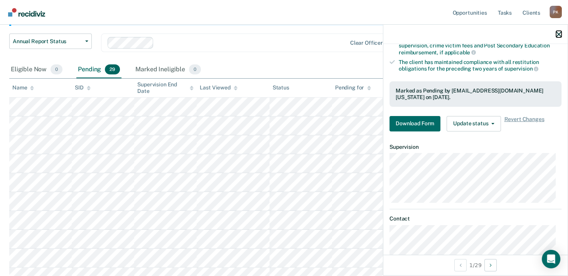
click at [558, 32] on icon "button" at bounding box center [558, 34] width 5 height 5
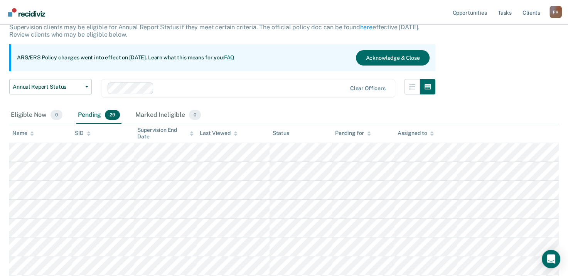
scroll to position [0, 0]
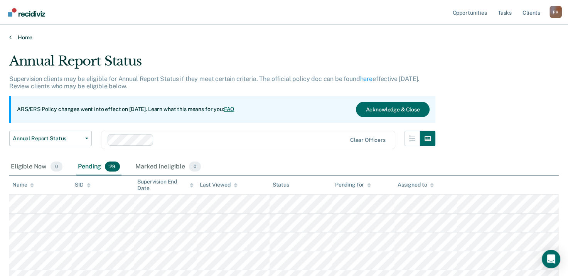
click at [10, 37] on icon at bounding box center [10, 37] width 2 height 6
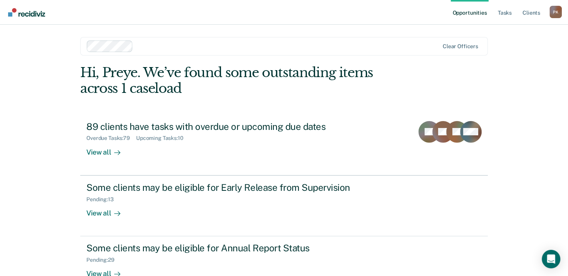
click at [347, 30] on main "Clear officers Hi, Preye. We’ve found some outstanding items across 1 caseload …" at bounding box center [284, 167] width 426 height 285
